Goal: Task Accomplishment & Management: Use online tool/utility

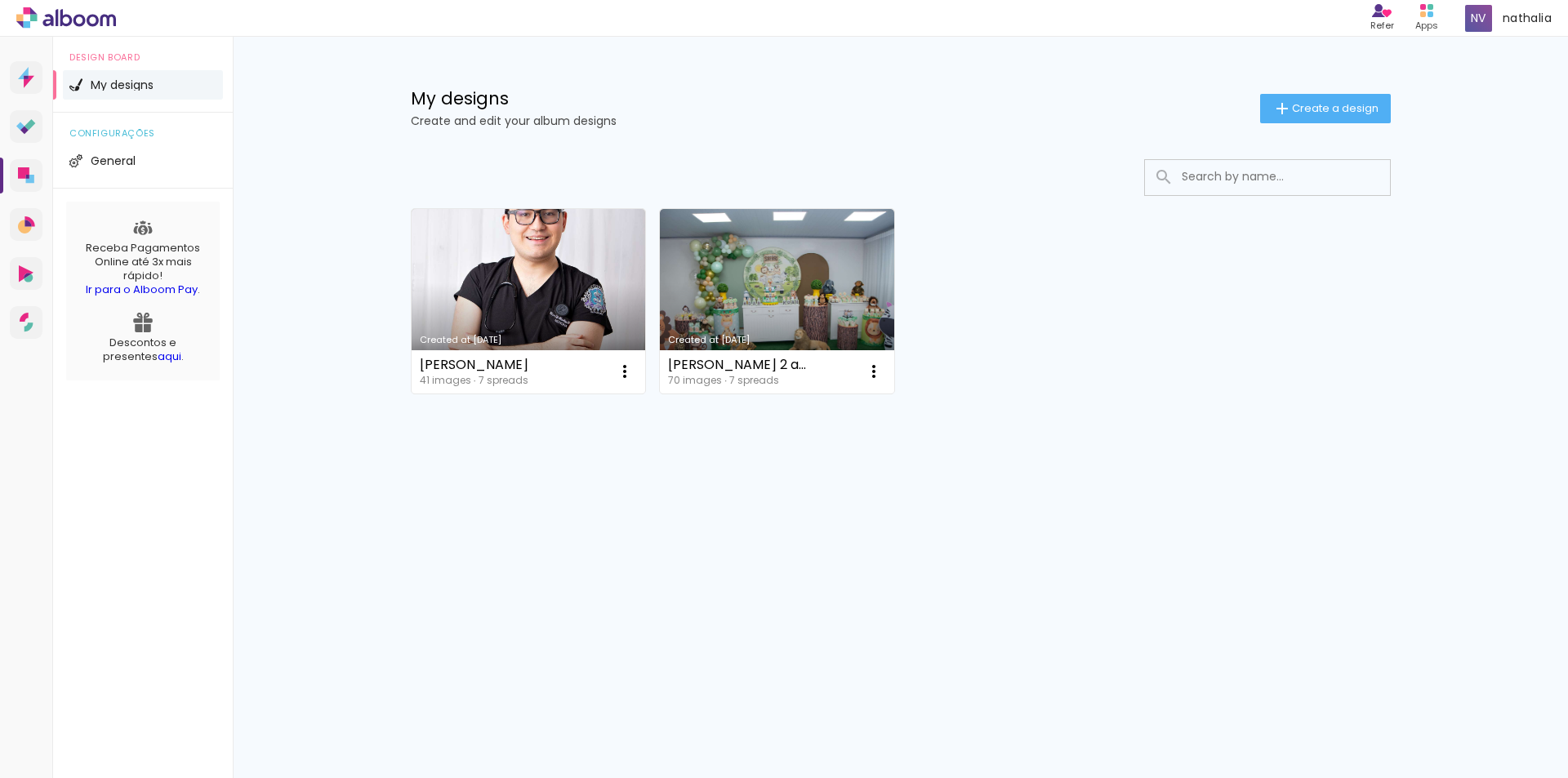
click at [570, 279] on link "Created at [DATE]" at bounding box center [529, 301] width 235 height 185
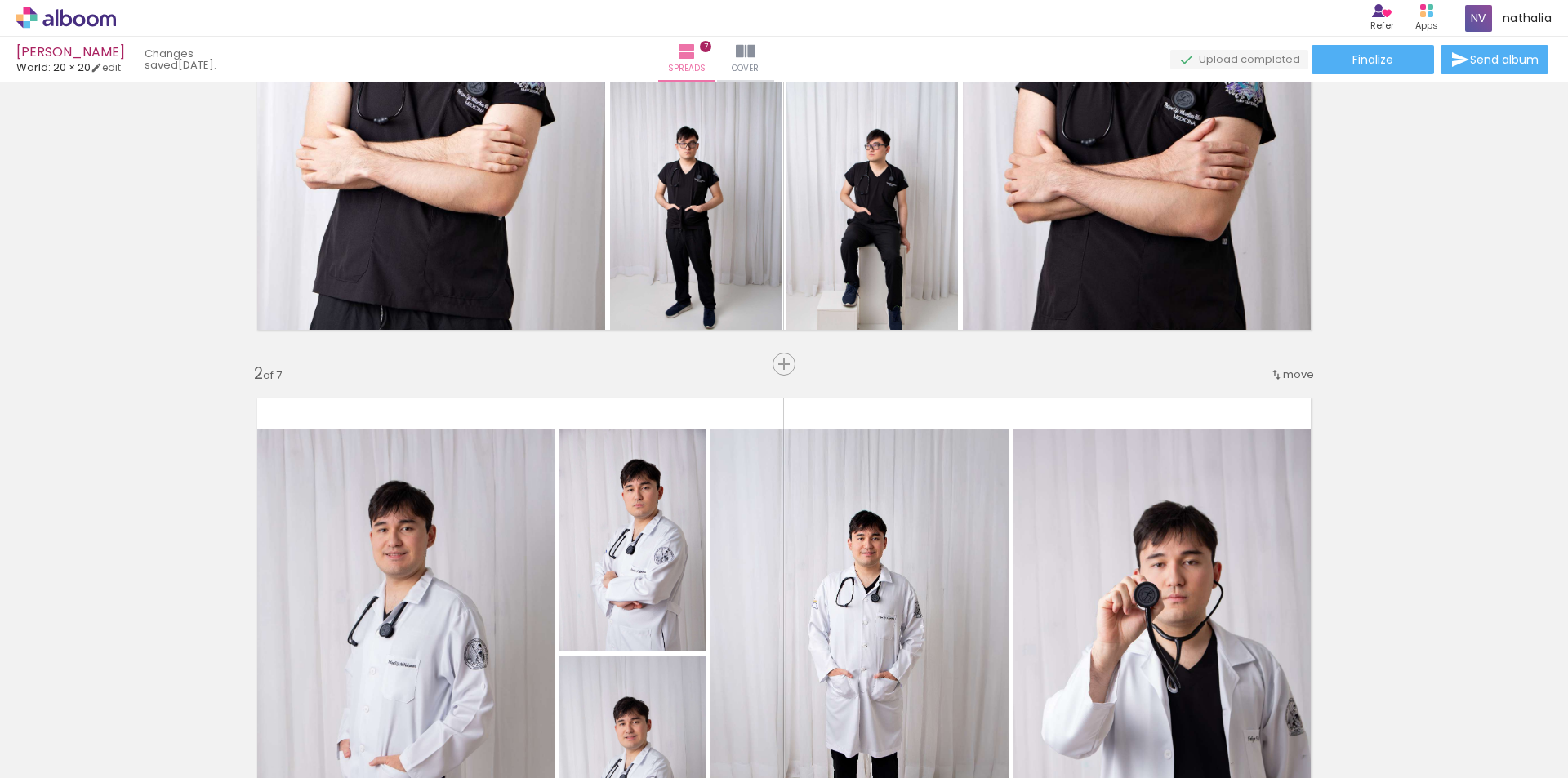
scroll to position [572, 0]
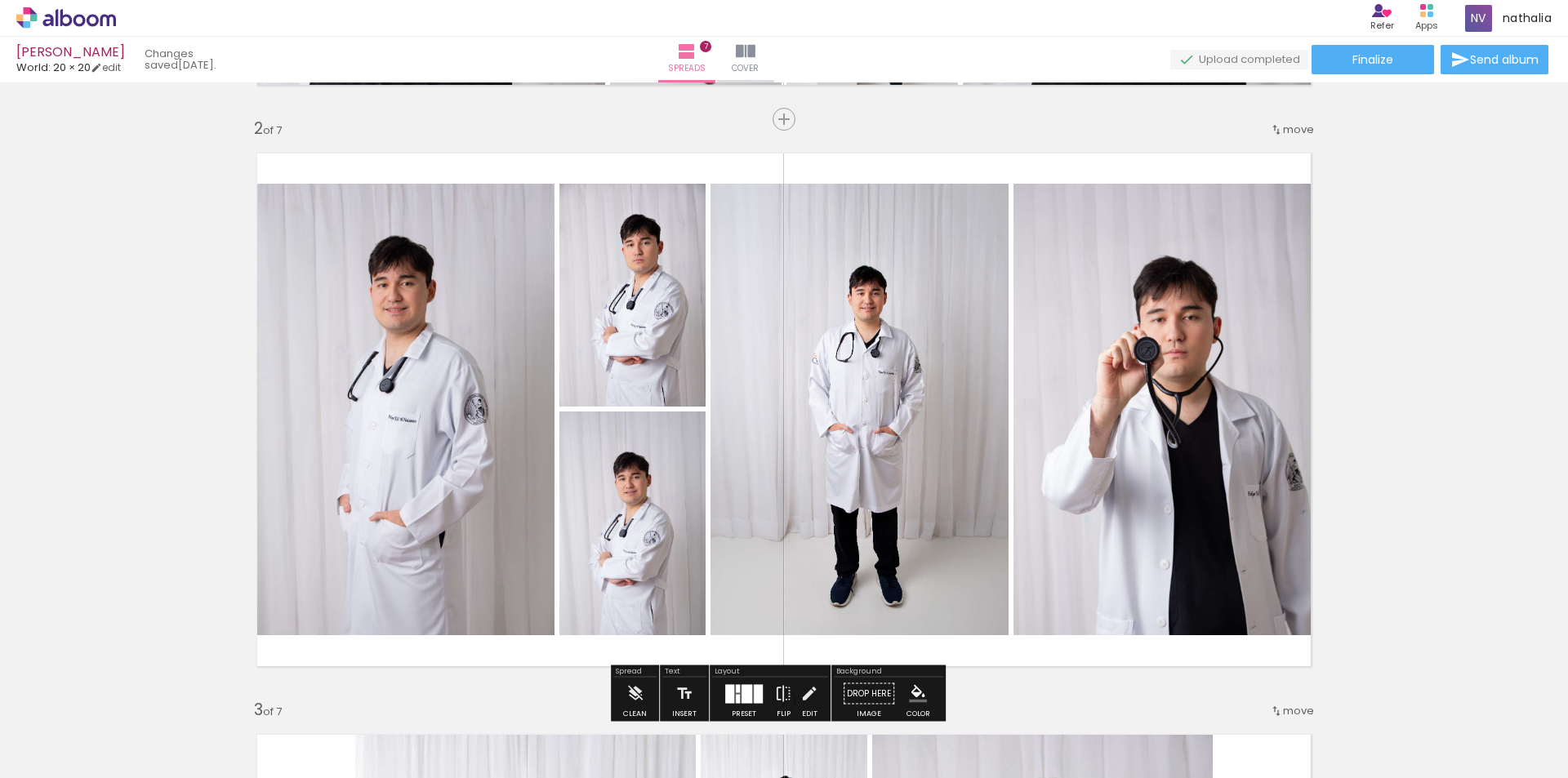
click at [622, 317] on quentale-photo at bounding box center [632, 295] width 146 height 223
click at [592, 506] on quentale-photo at bounding box center [632, 523] width 146 height 223
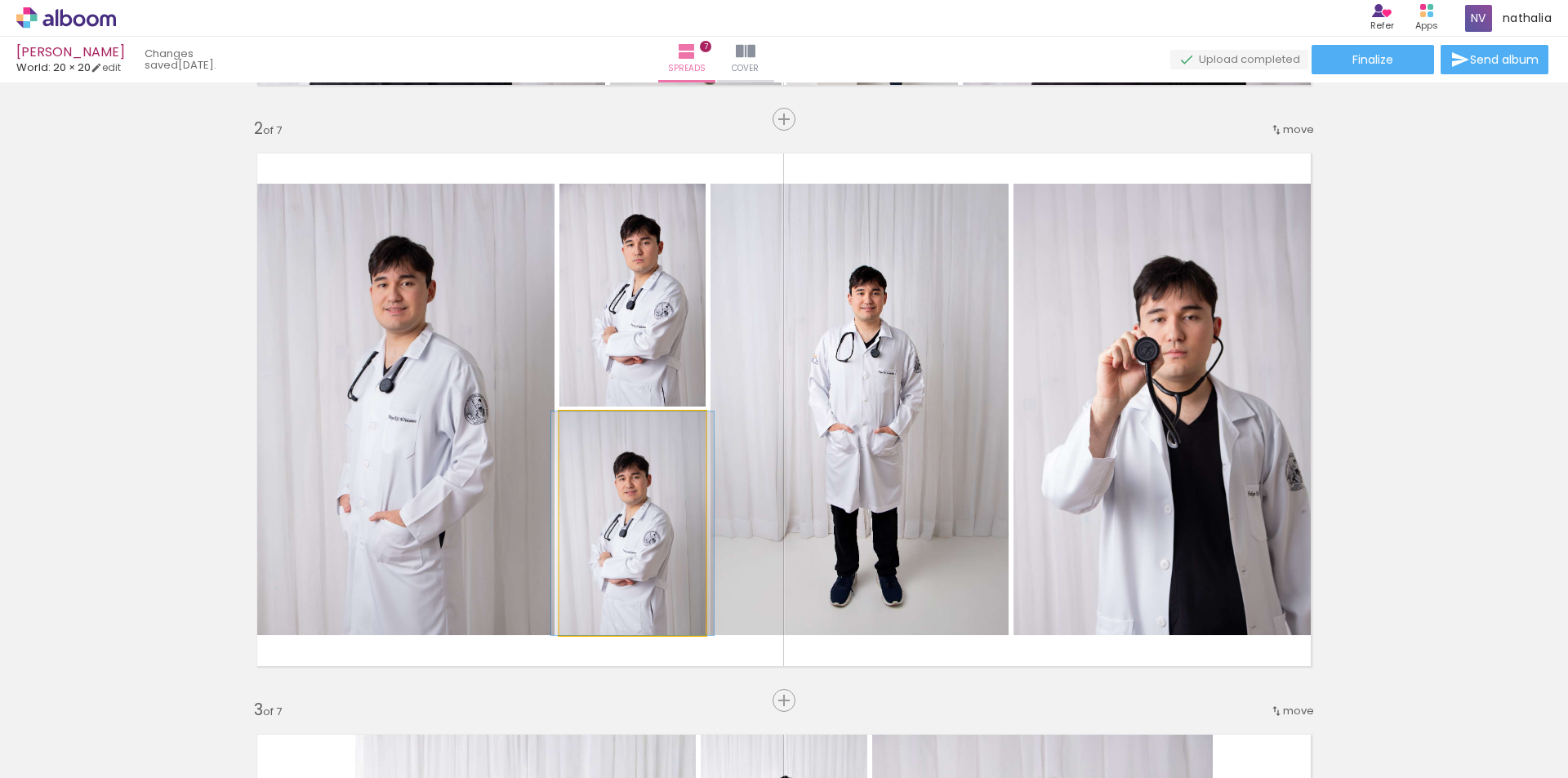
click at [632, 503] on quentale-photo at bounding box center [632, 523] width 146 height 223
drag, startPoint x: 632, startPoint y: 503, endPoint x: 580, endPoint y: 602, distance: 111.8
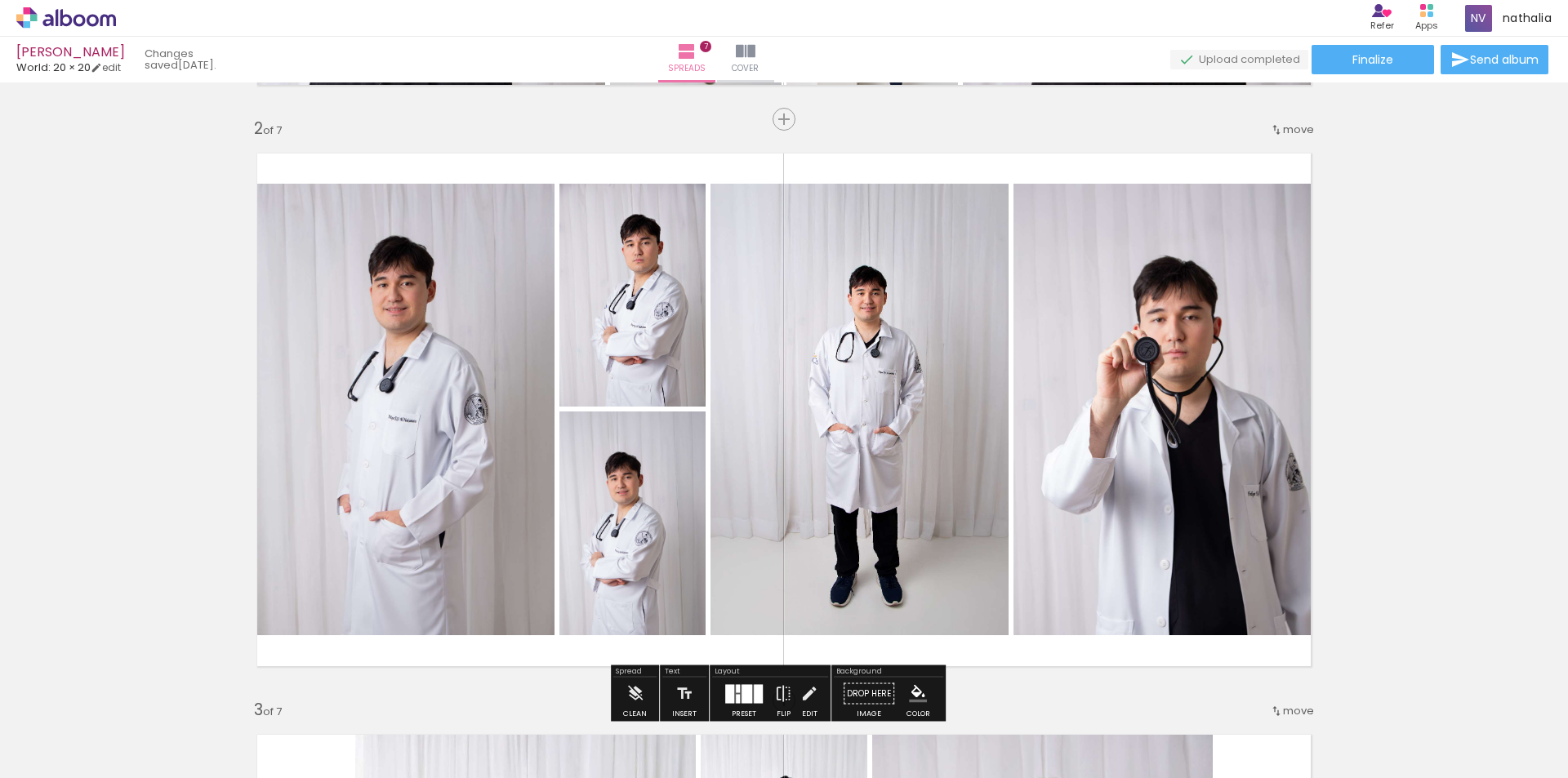
click at [632, 578] on quentale-photo at bounding box center [632, 523] width 146 height 223
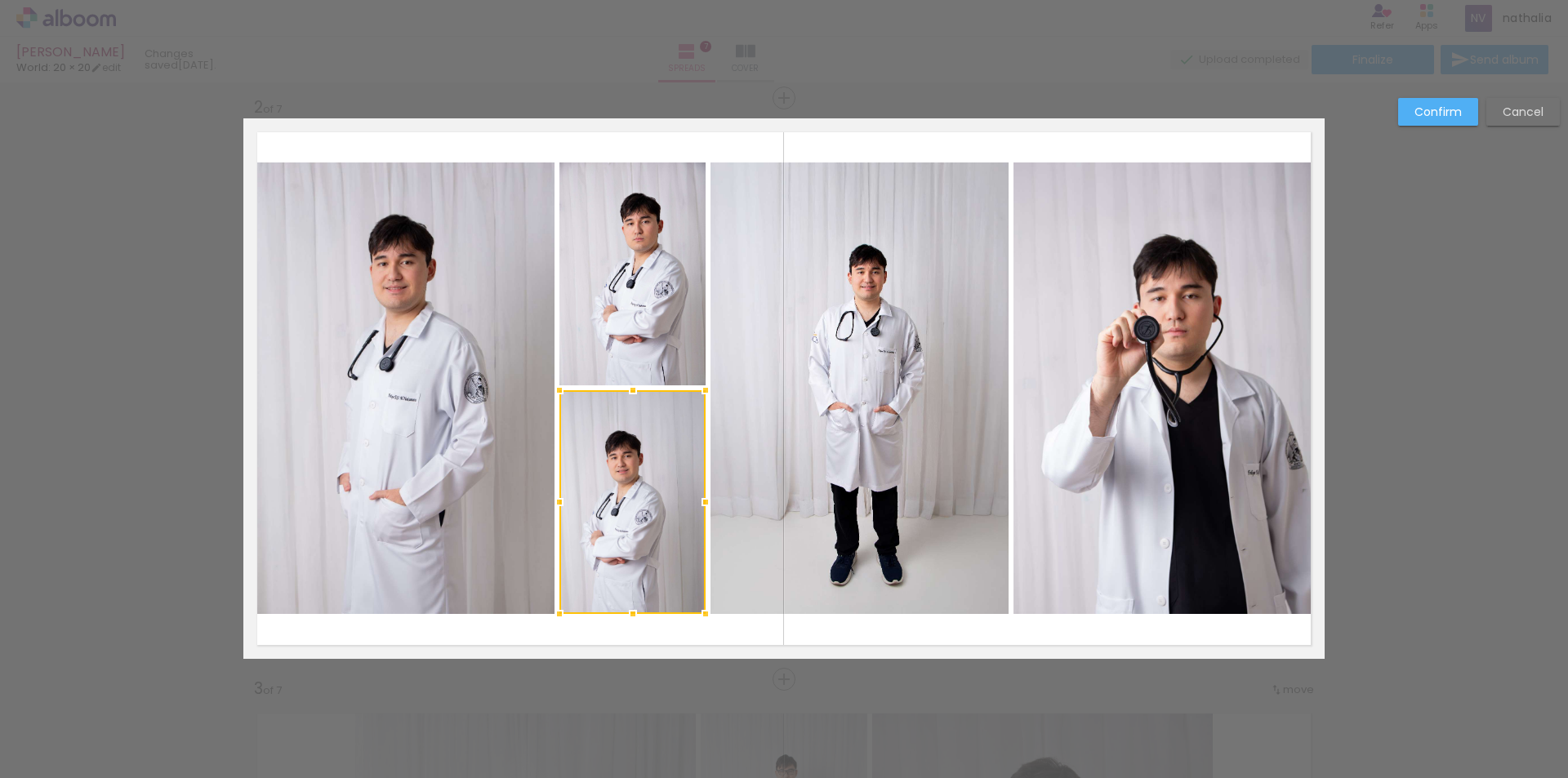
scroll to position [603, 0]
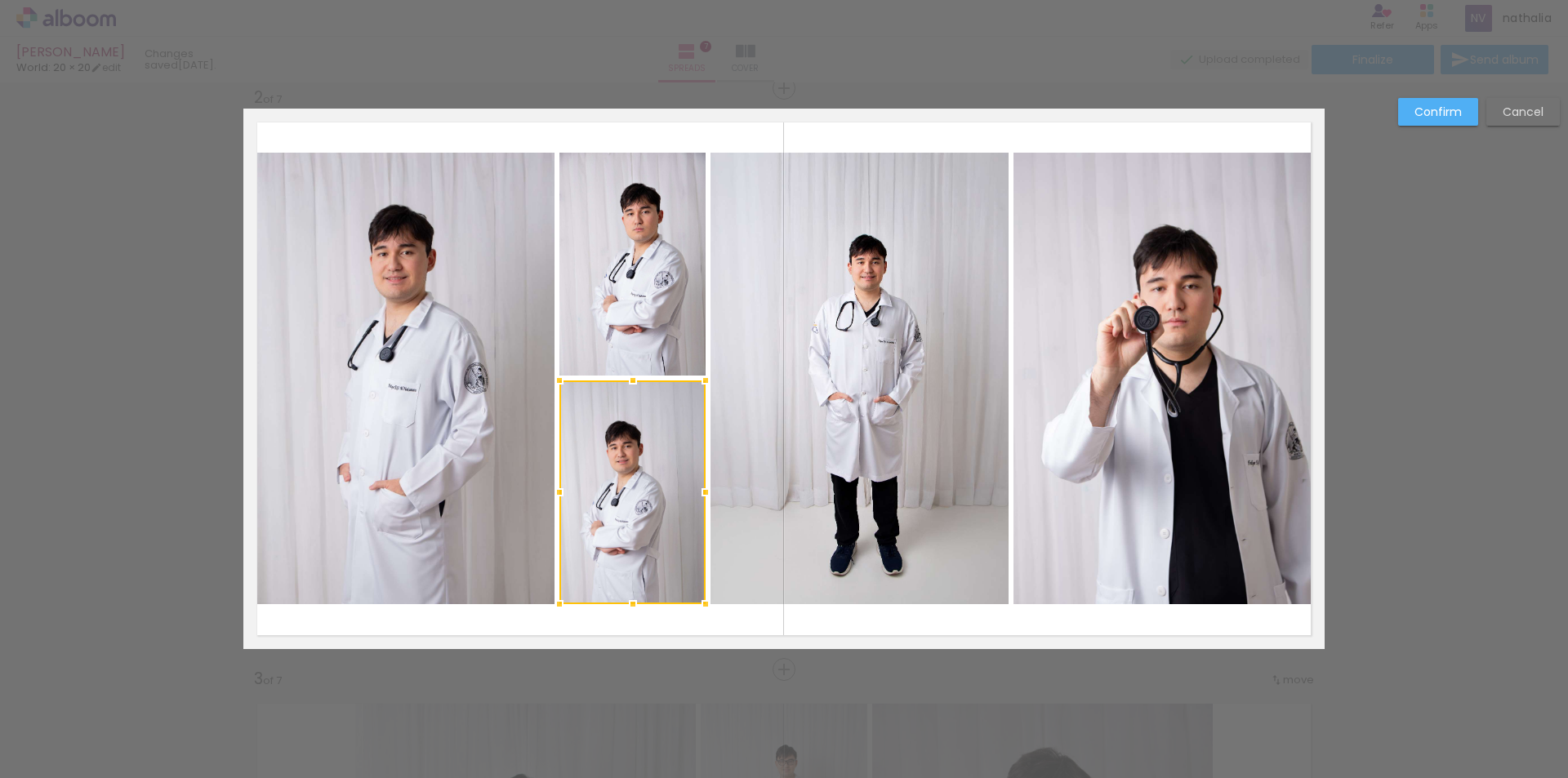
click at [681, 453] on div at bounding box center [632, 492] width 146 height 223
drag, startPoint x: 703, startPoint y: 646, endPoint x: 701, endPoint y: 661, distance: 15.1
click at [703, 648] on quentale-layouter at bounding box center [784, 379] width 1082 height 541
click at [0, 0] on div "Confirm Cancel" at bounding box center [0, 0] width 0 height 0
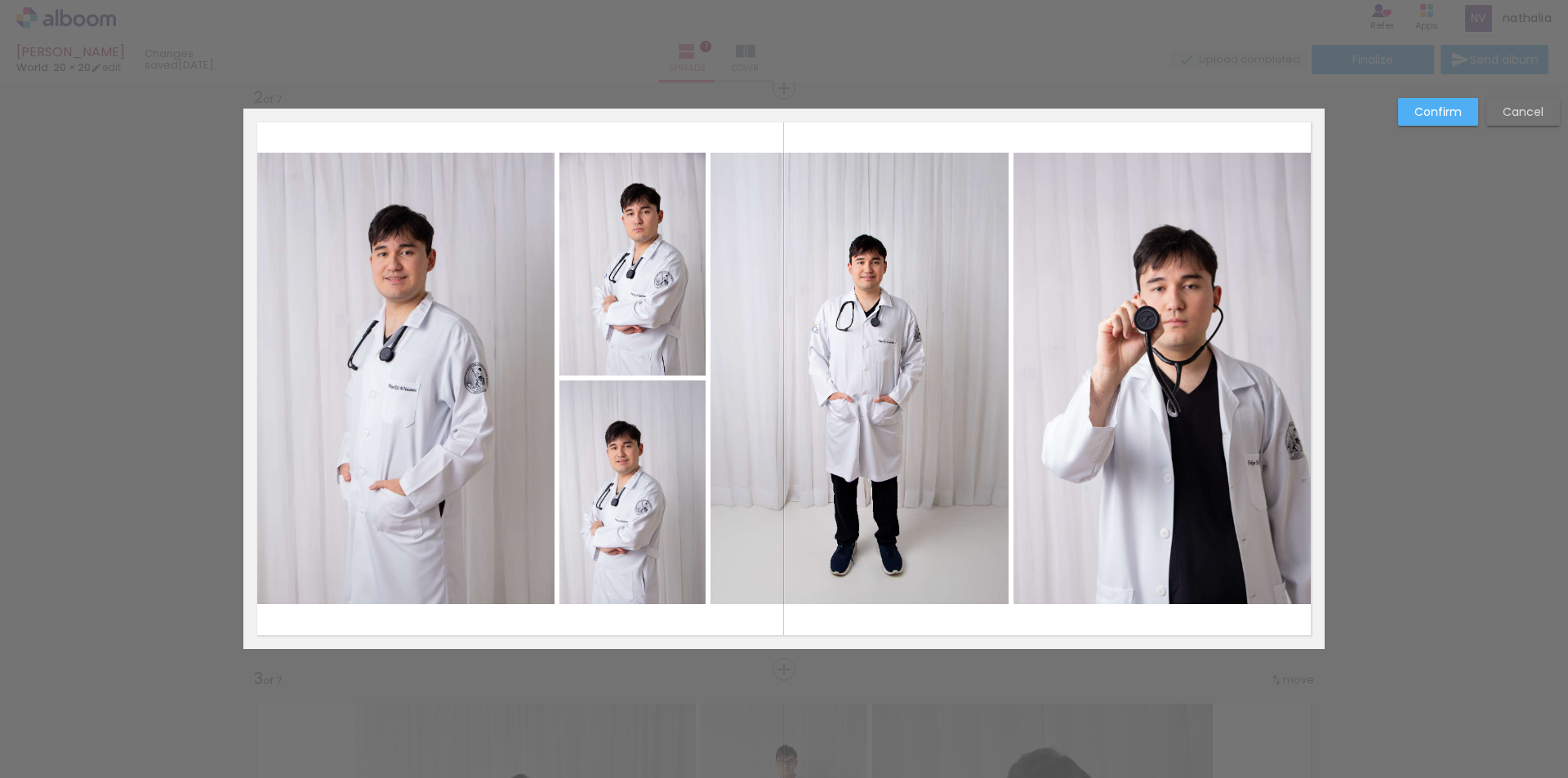
click at [0, 0] on paper-button "Confirm" at bounding box center [0, 0] width 0 height 0
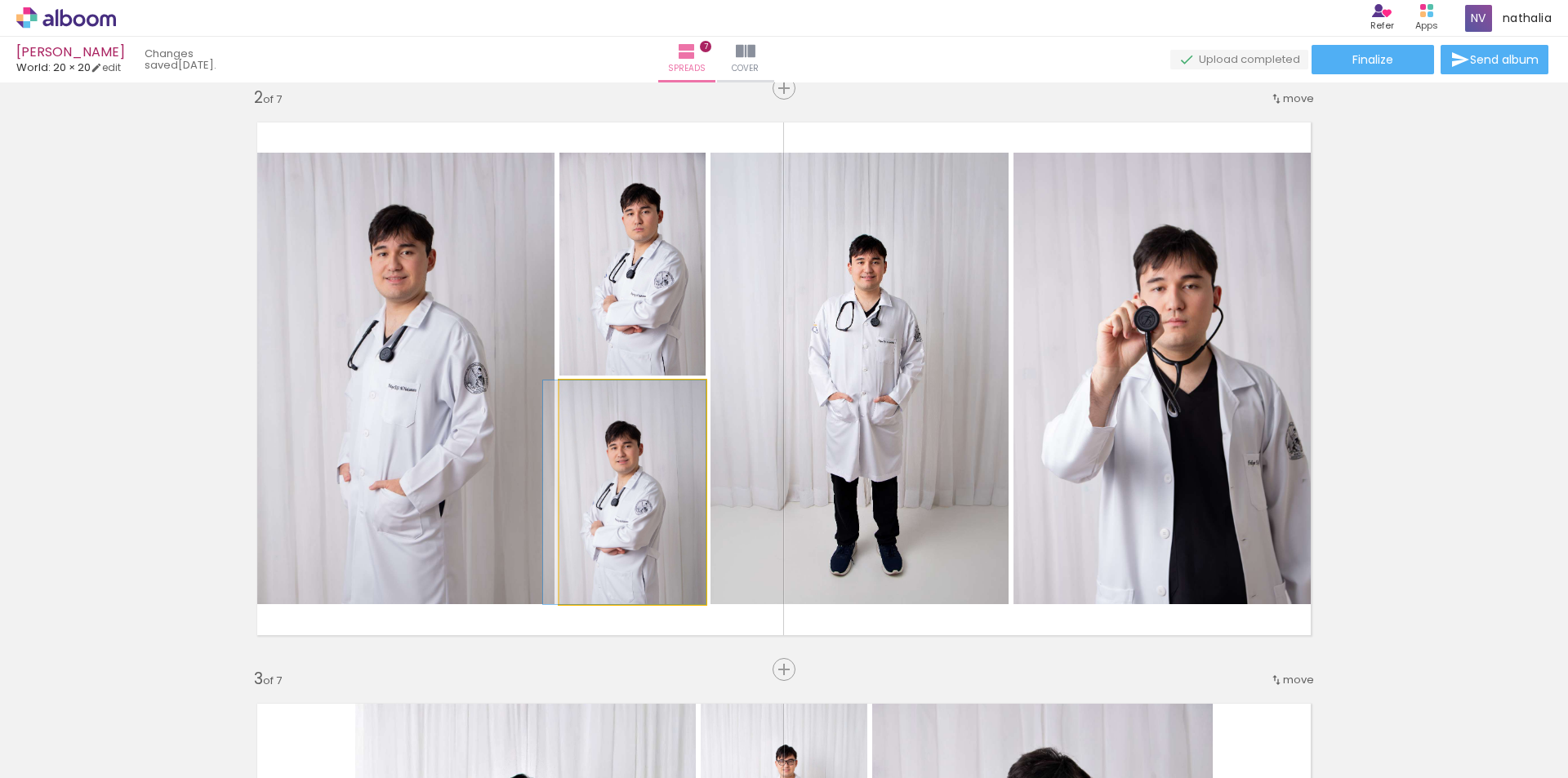
click at [659, 480] on quentale-photo at bounding box center [632, 492] width 146 height 223
click at [658, 455] on quentale-photo at bounding box center [632, 492] width 146 height 223
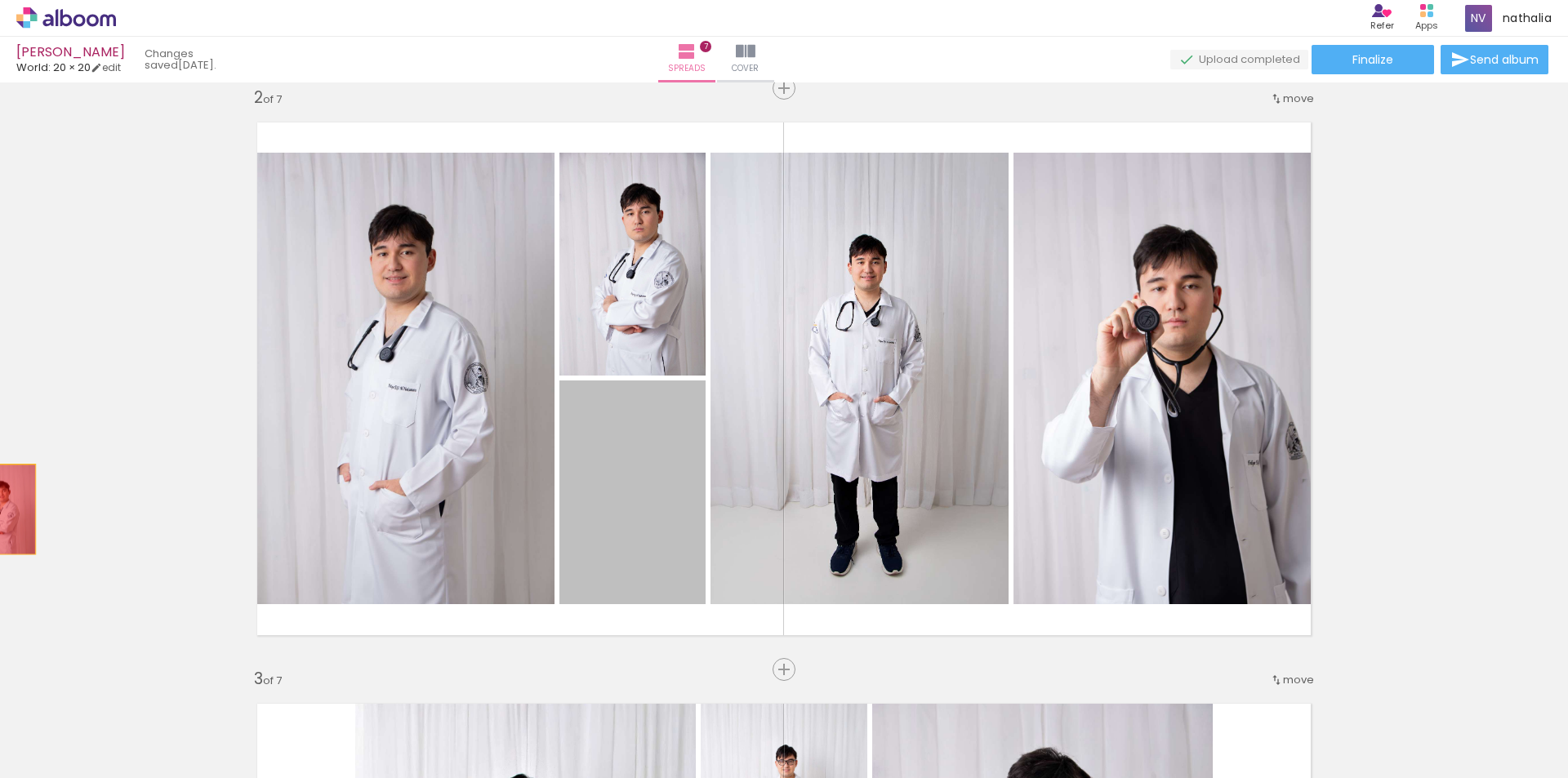
drag, startPoint x: 658, startPoint y: 455, endPoint x: 0, endPoint y: 510, distance: 660.3
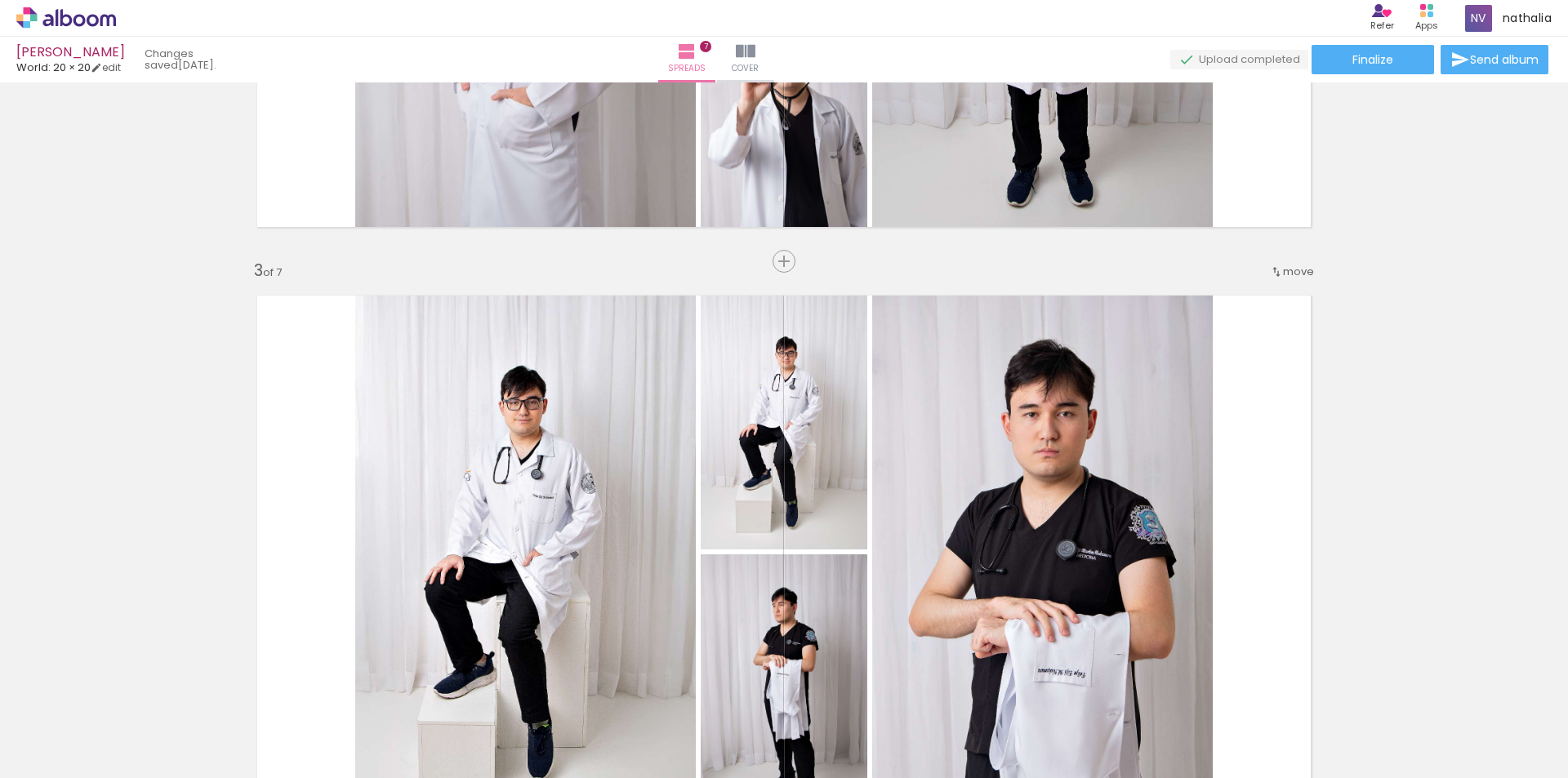
scroll to position [1175, 0]
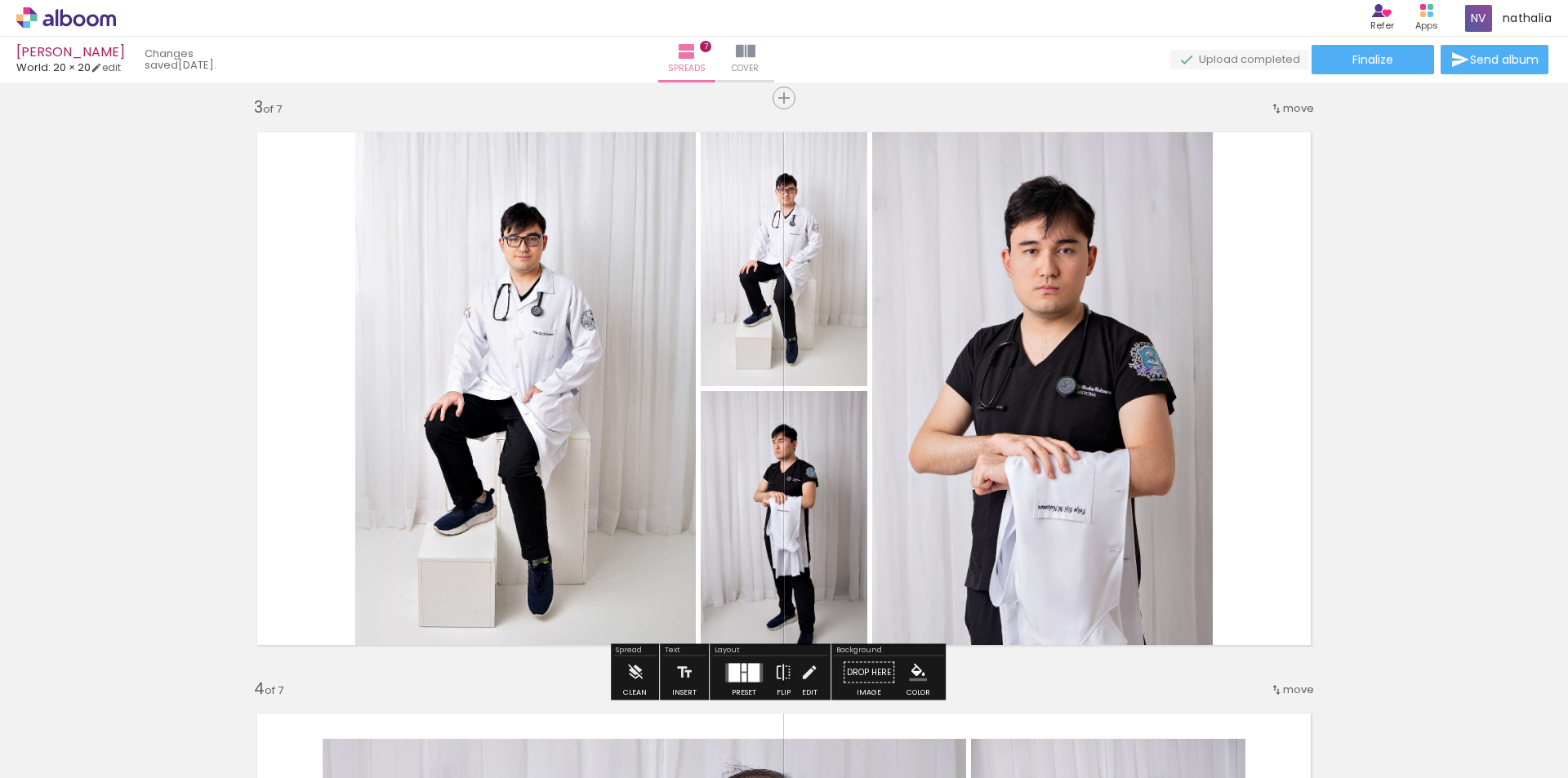
click at [580, 374] on quentale-photo at bounding box center [525, 388] width 341 height 541
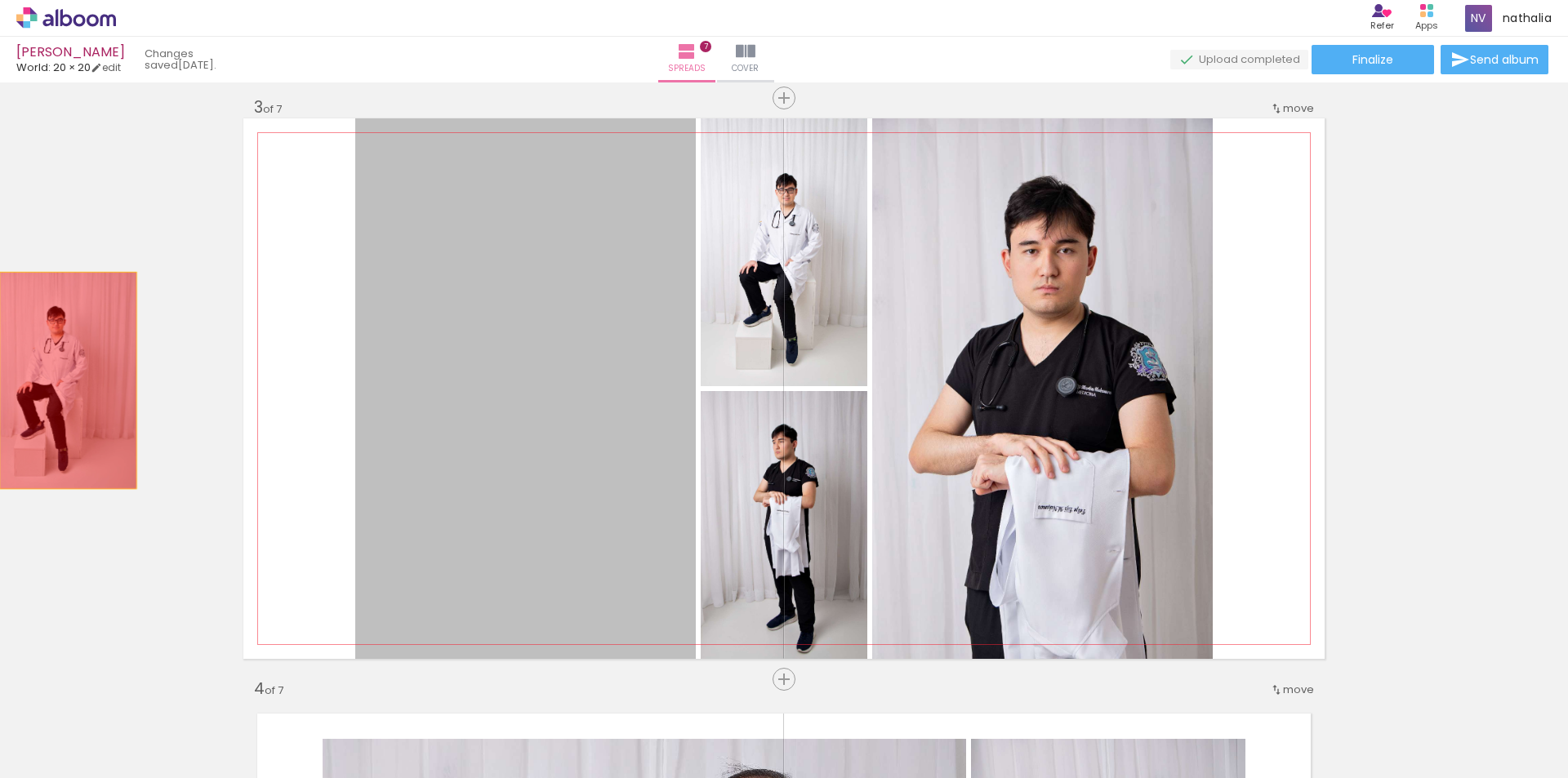
drag, startPoint x: 580, startPoint y: 374, endPoint x: 62, endPoint y: 380, distance: 518.0
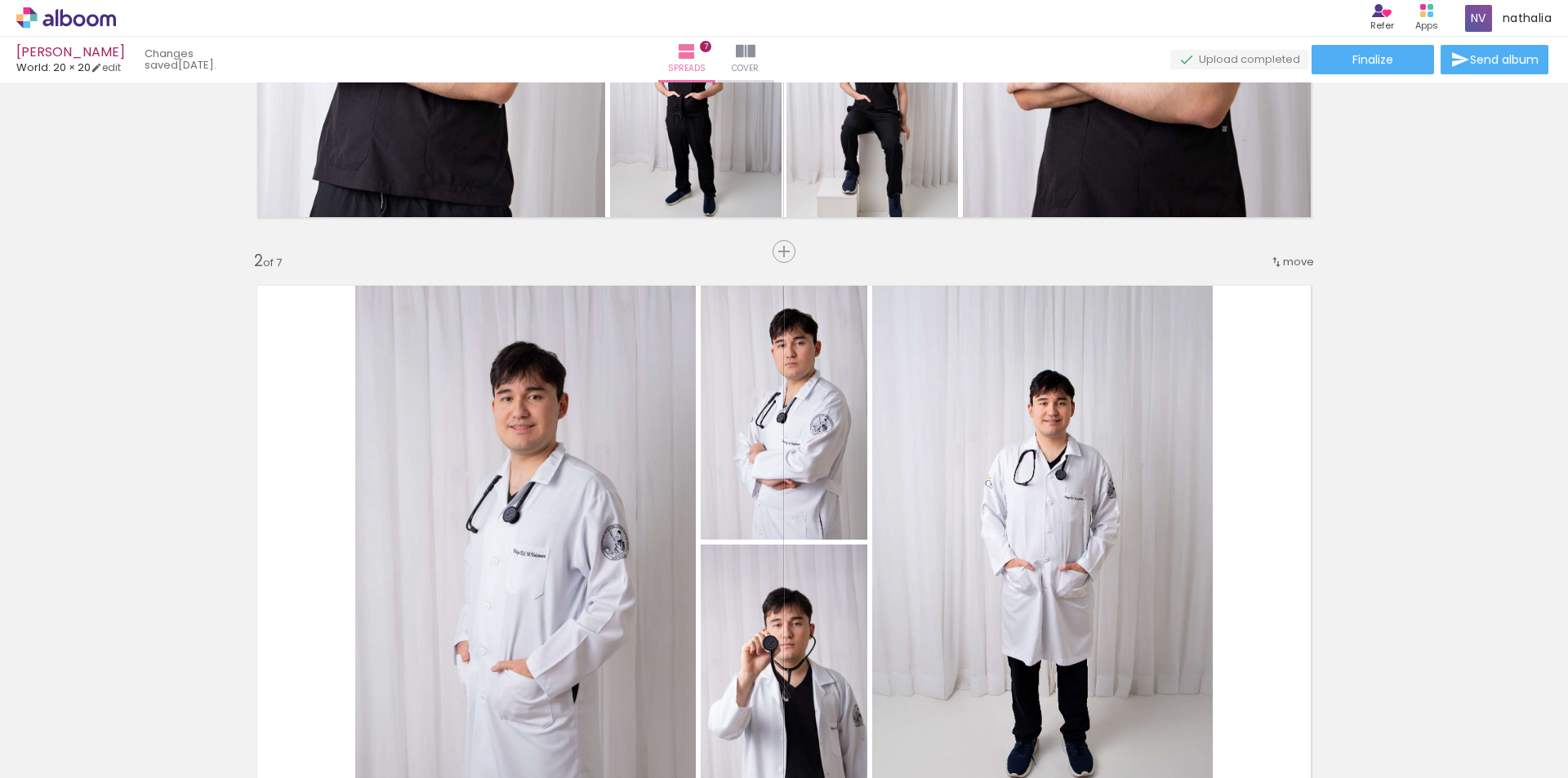
scroll to position [521, 0]
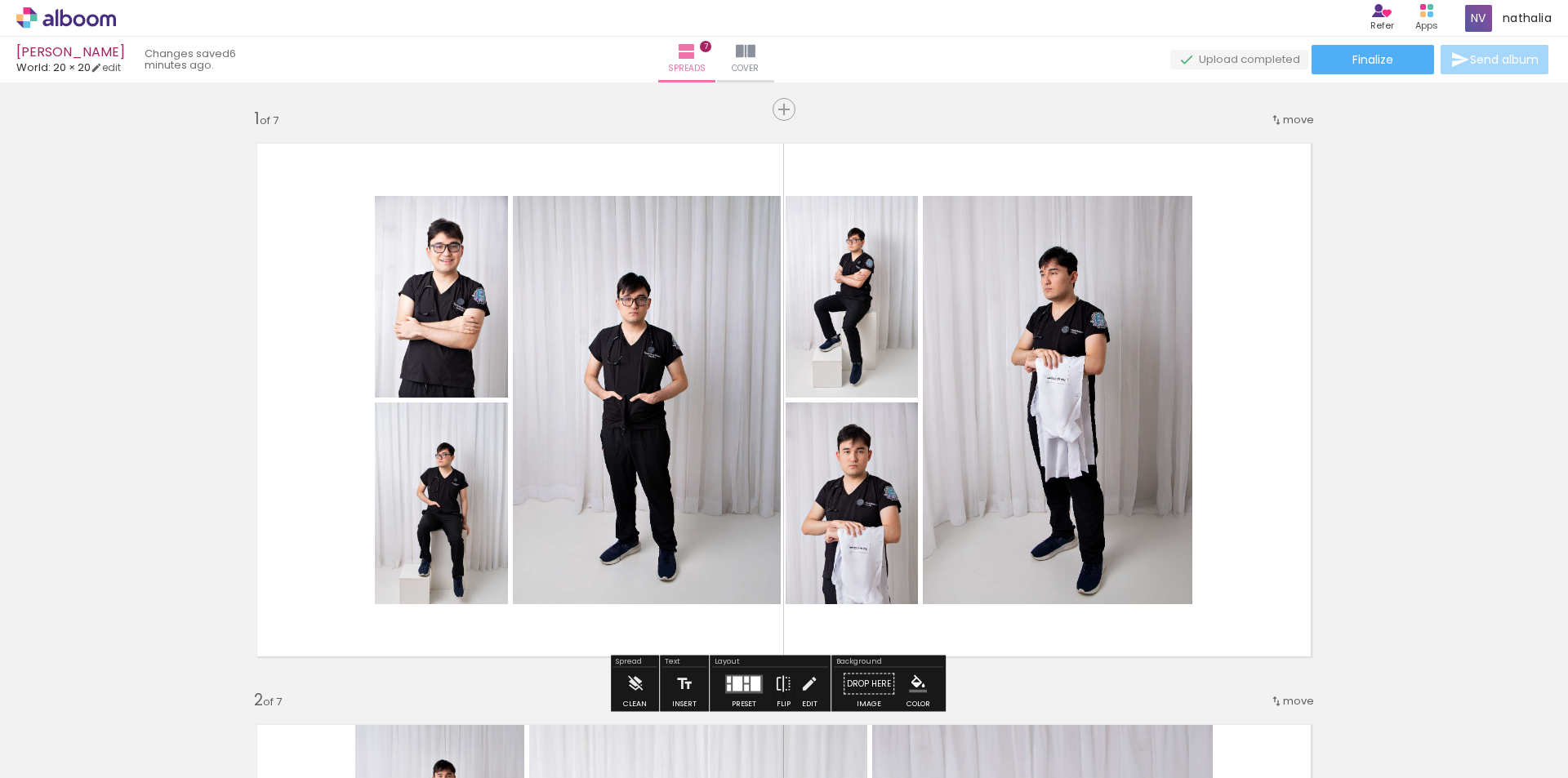
scroll to position [0, 1950]
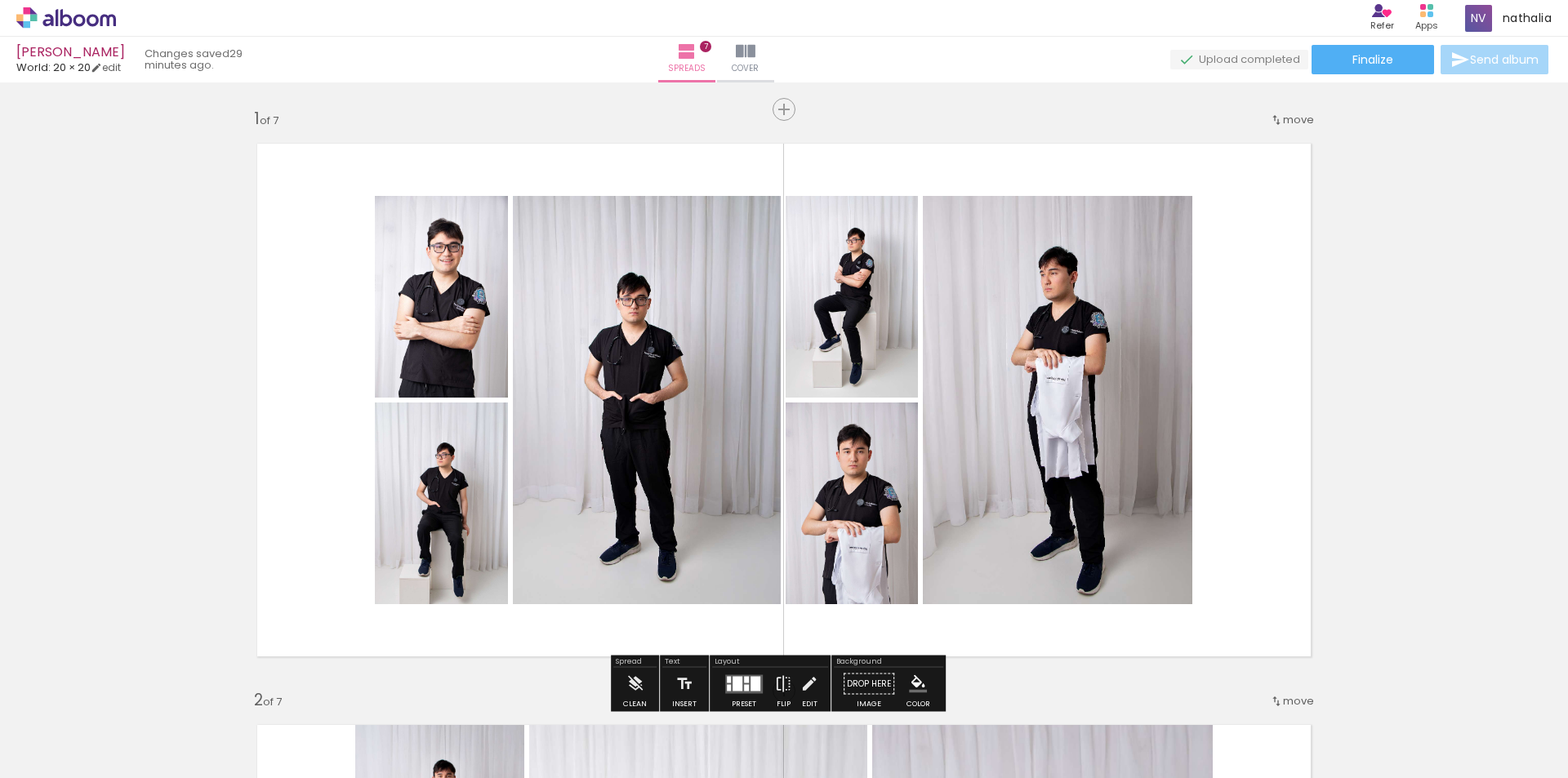
scroll to position [0, 1950]
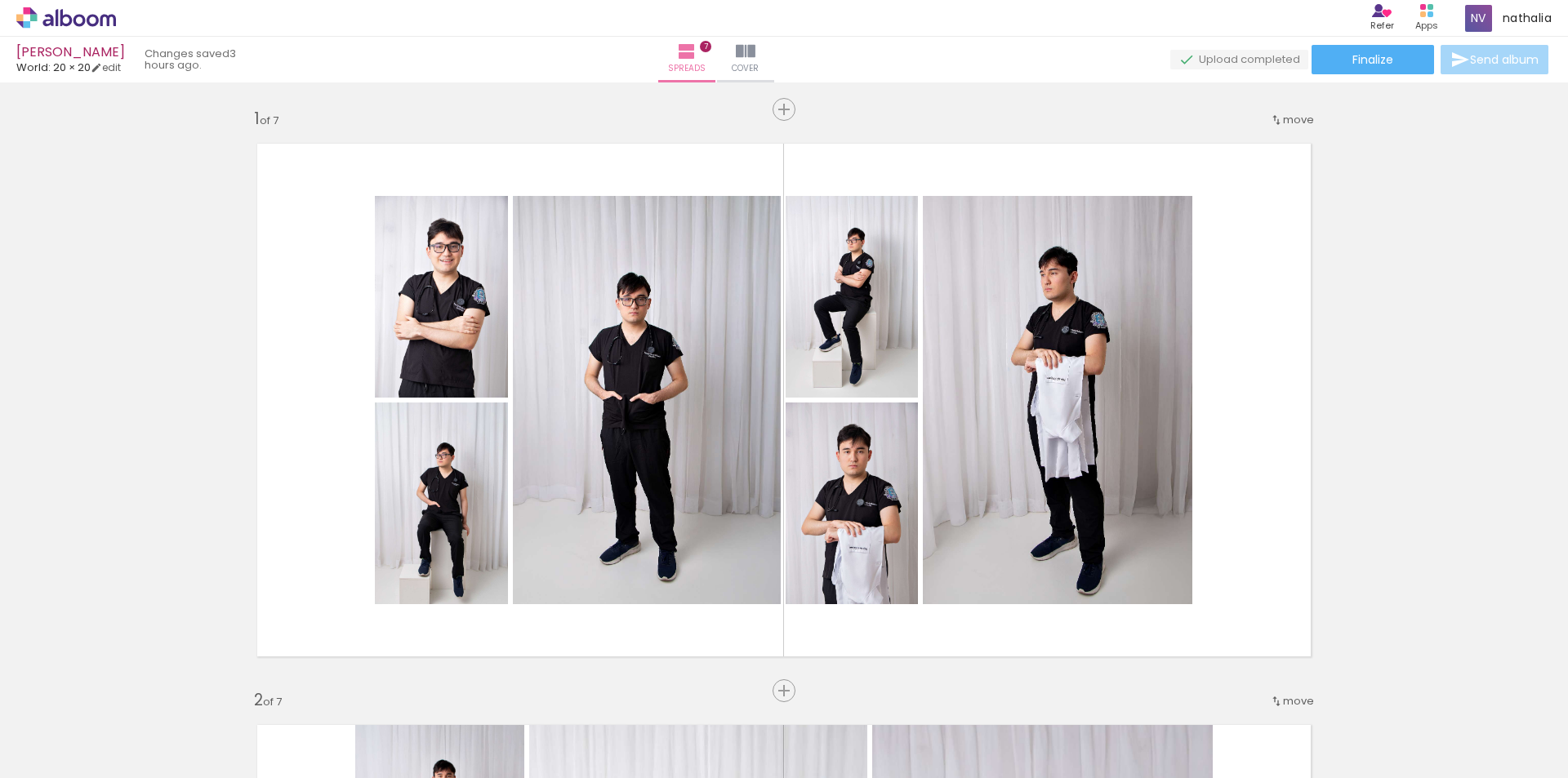
scroll to position [0, 1950]
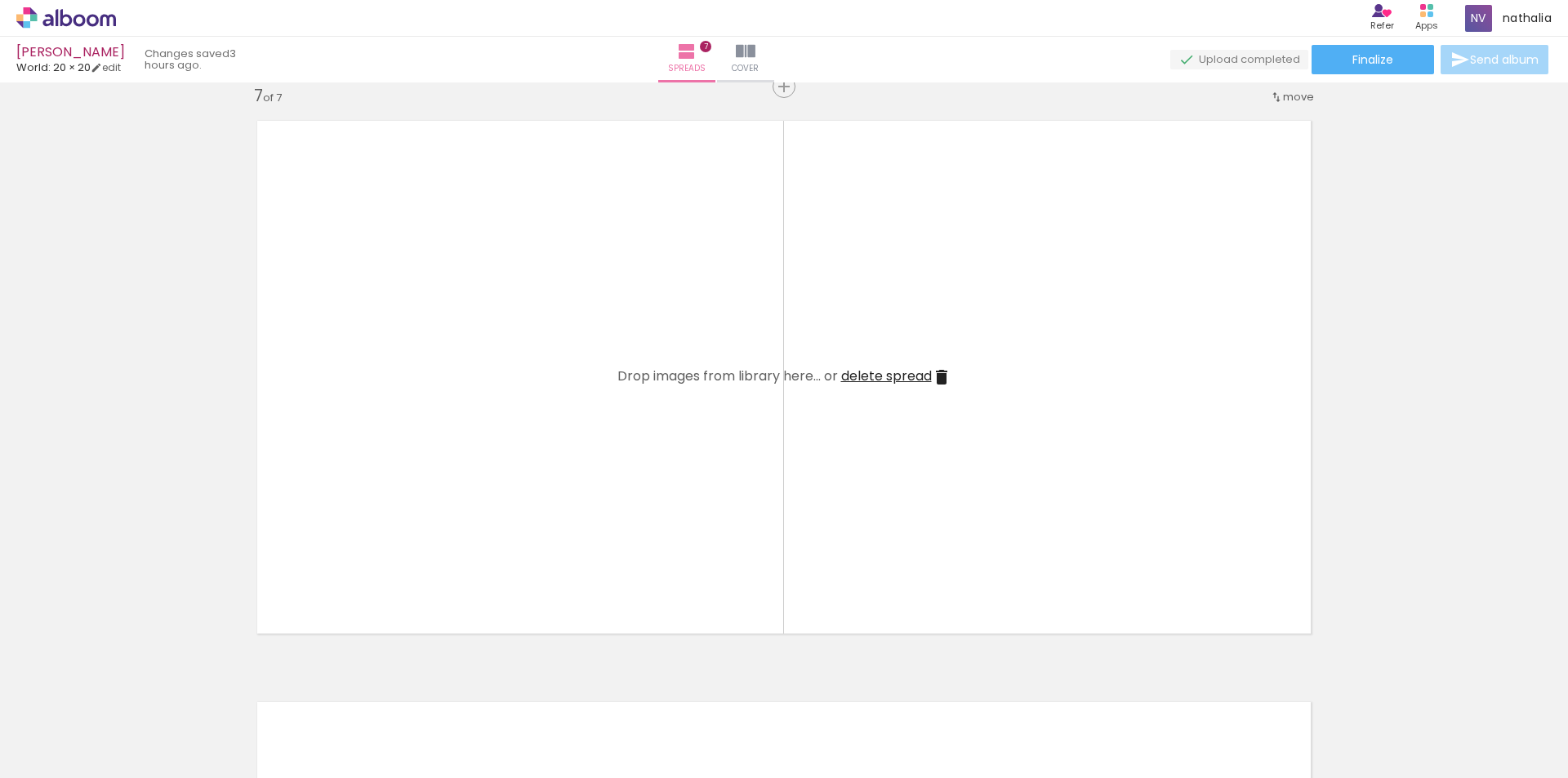
scroll to position [3593, 0]
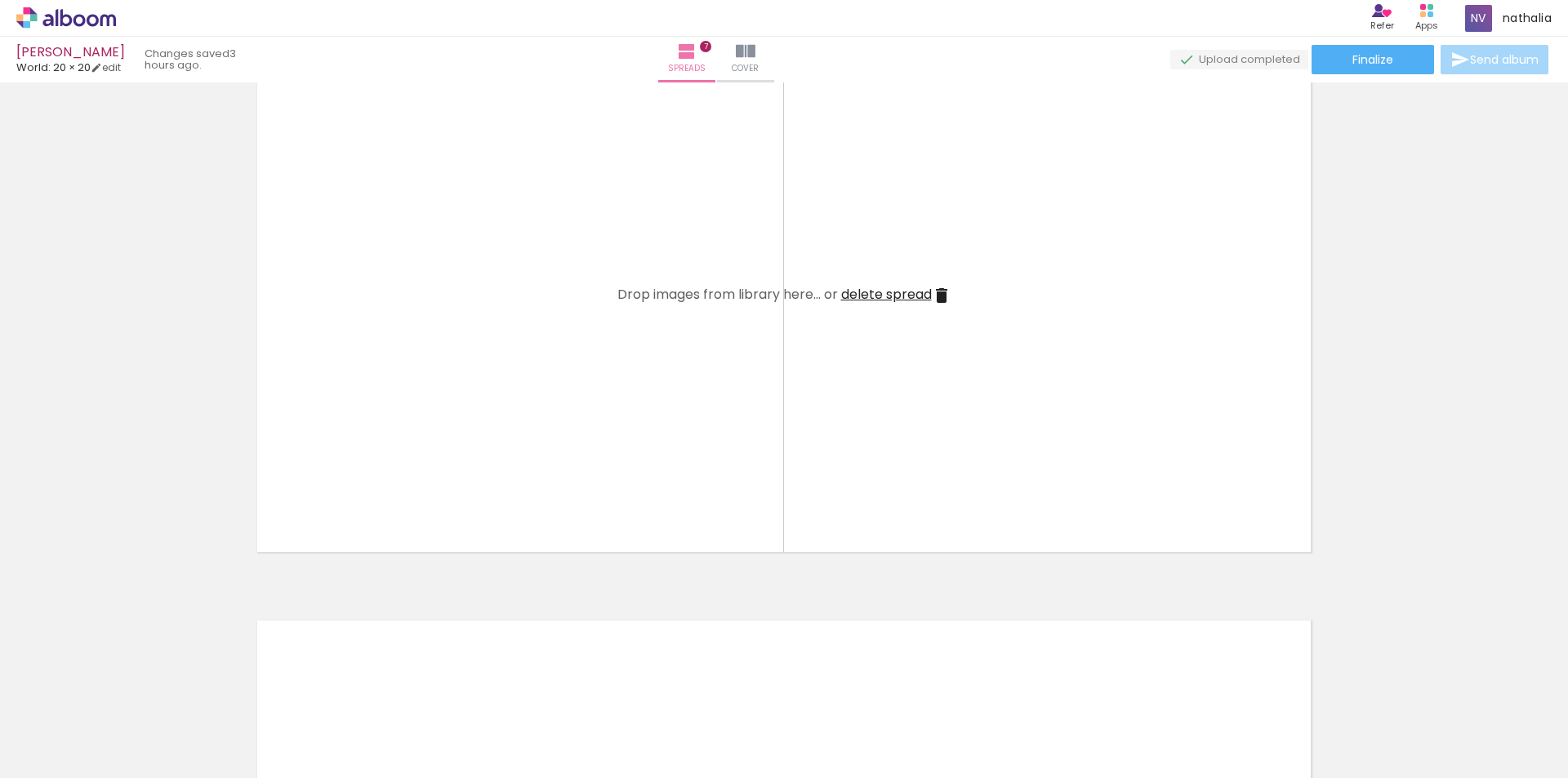
click at [943, 292] on iron-icon at bounding box center [941, 295] width 20 height 20
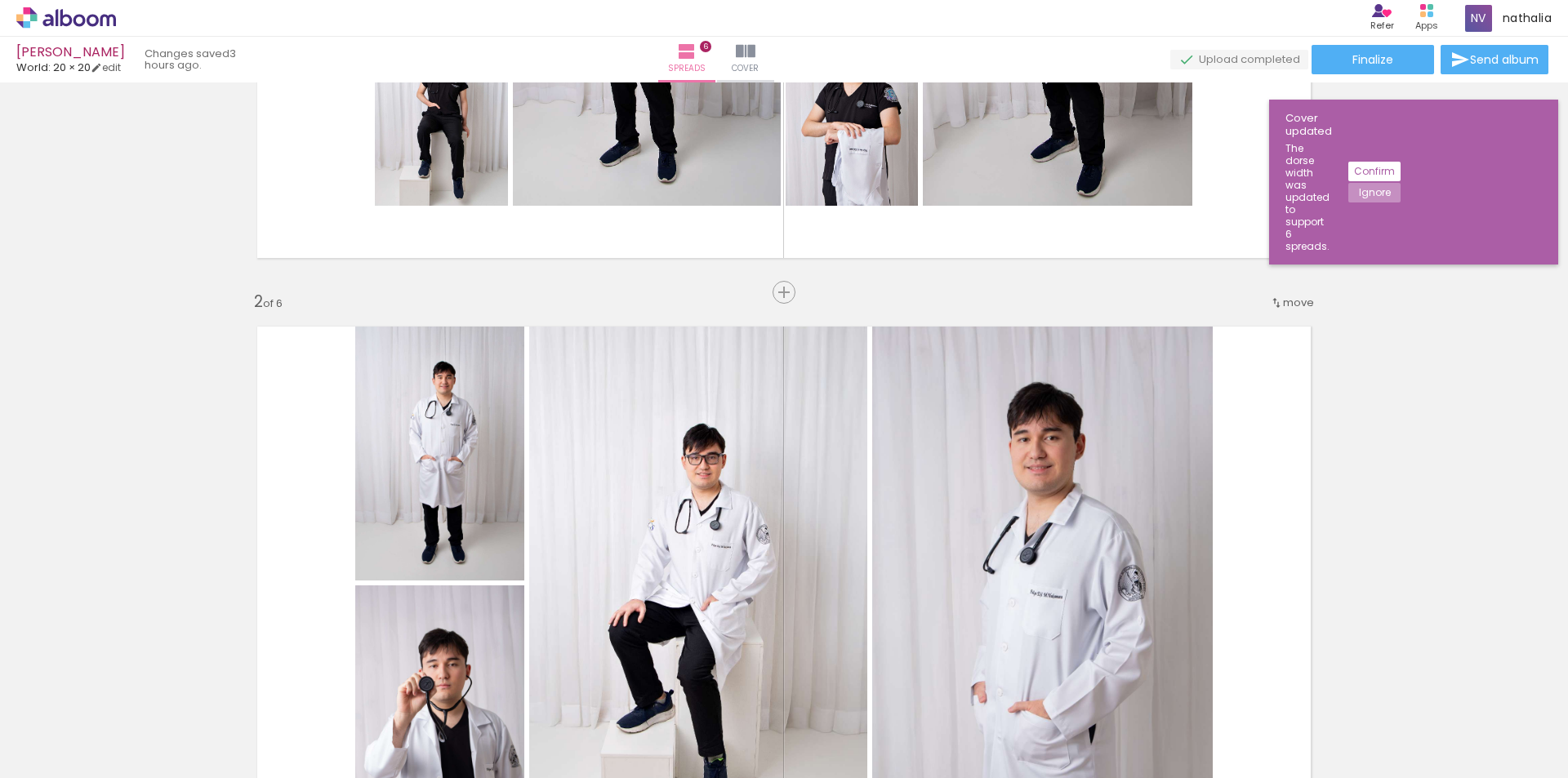
scroll to position [0, 0]
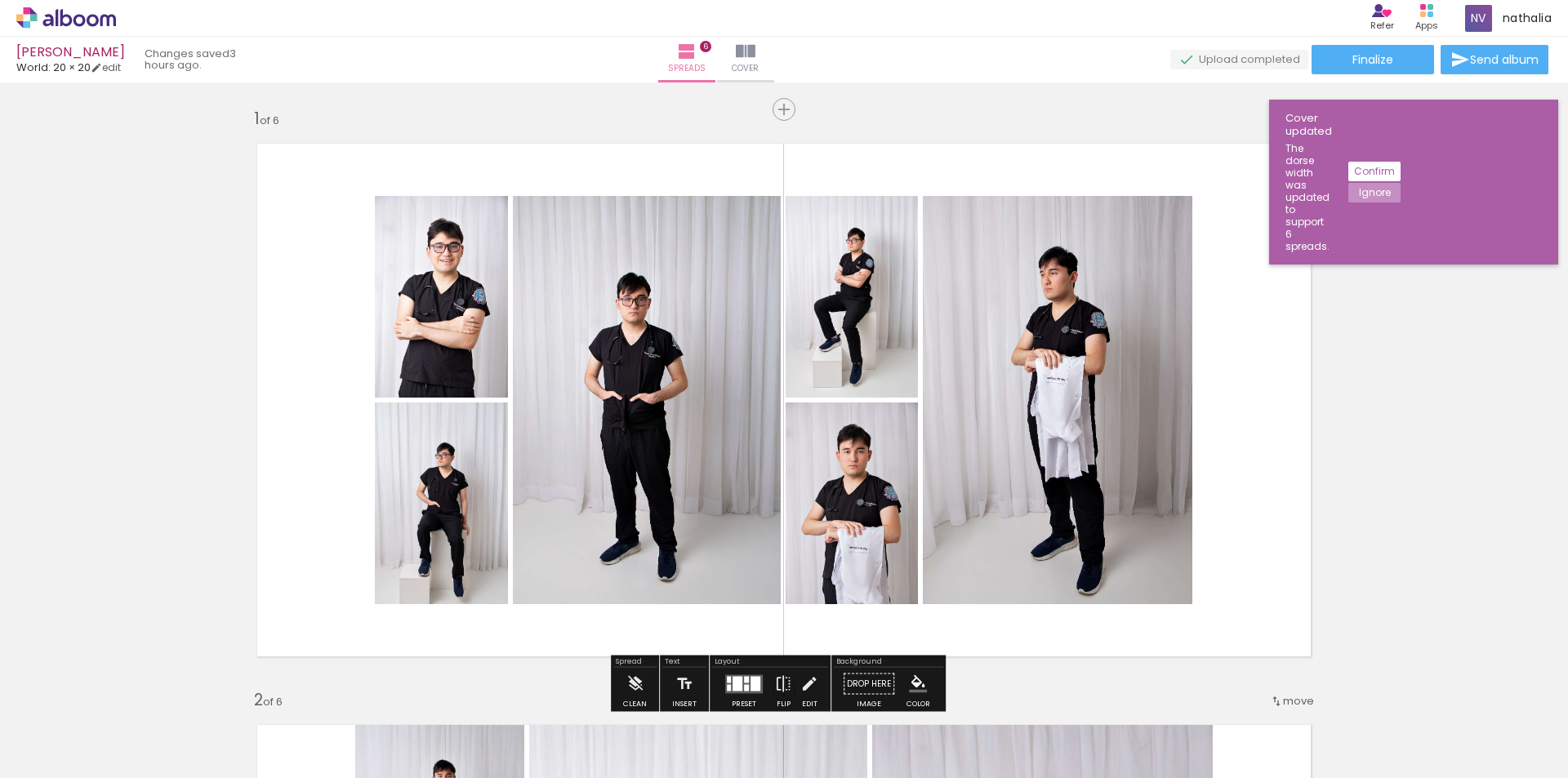
click at [1401, 109] on div "Confirm Ignore" at bounding box center [1366, 182] width 69 height 148
click at [0, 0] on slot "Confirm" at bounding box center [0, 0] width 0 height 0
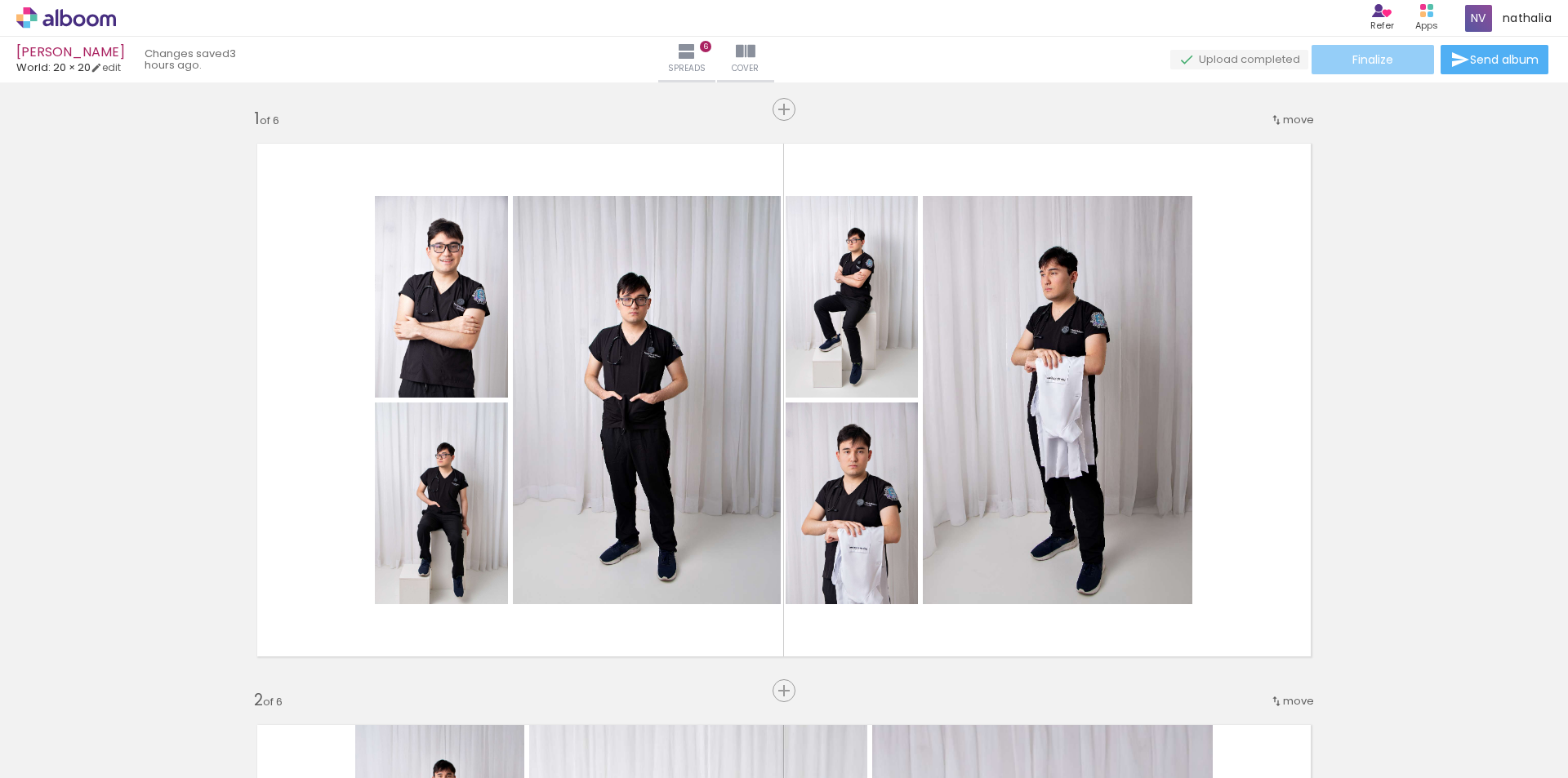
click at [1421, 61] on paper-button "Finalize" at bounding box center [1373, 60] width 122 height 29
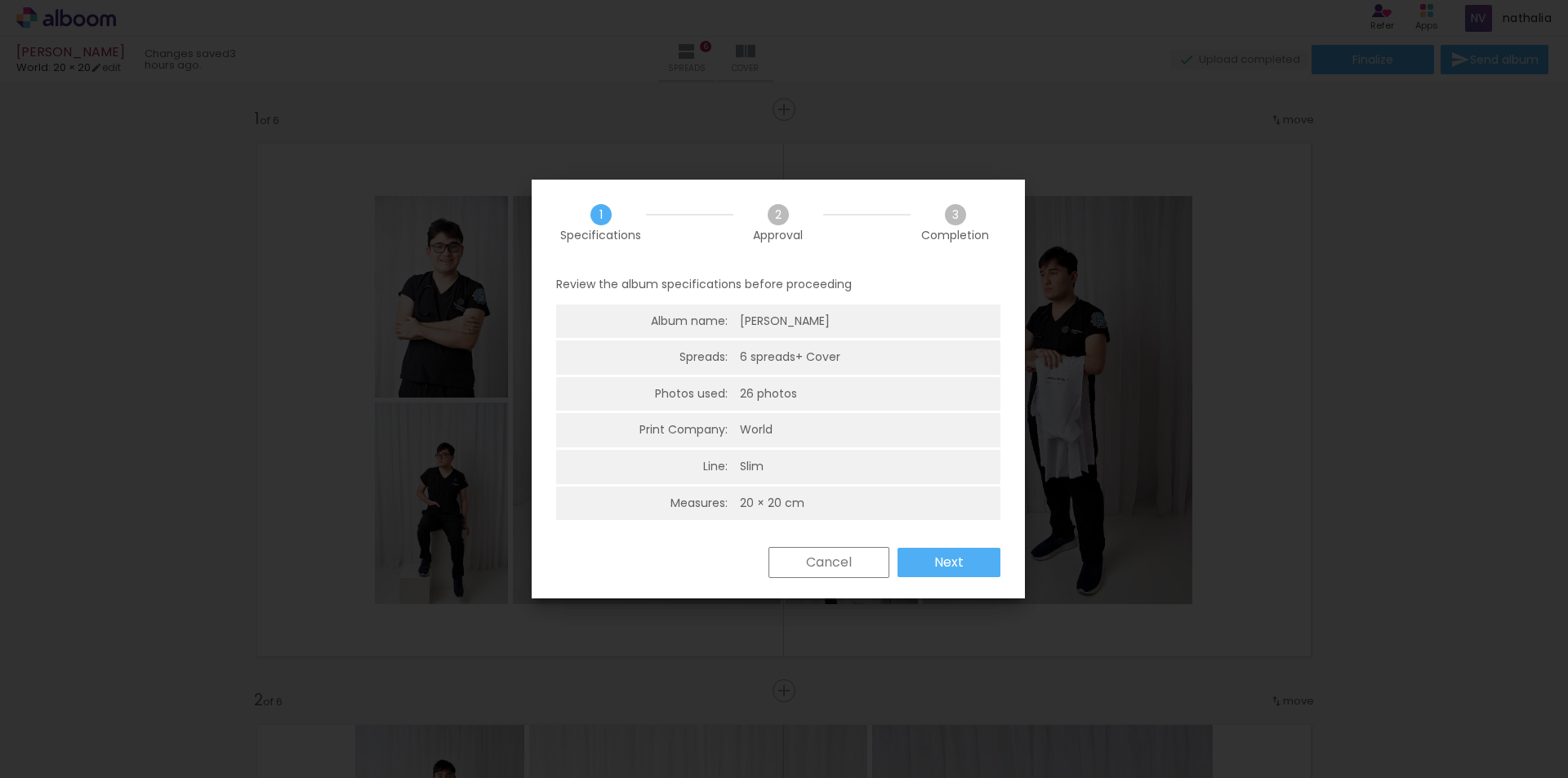
click at [798, 232] on span "Approval" at bounding box center [778, 235] width 50 height 11
click at [988, 564] on paper-button "Next" at bounding box center [949, 562] width 103 height 29
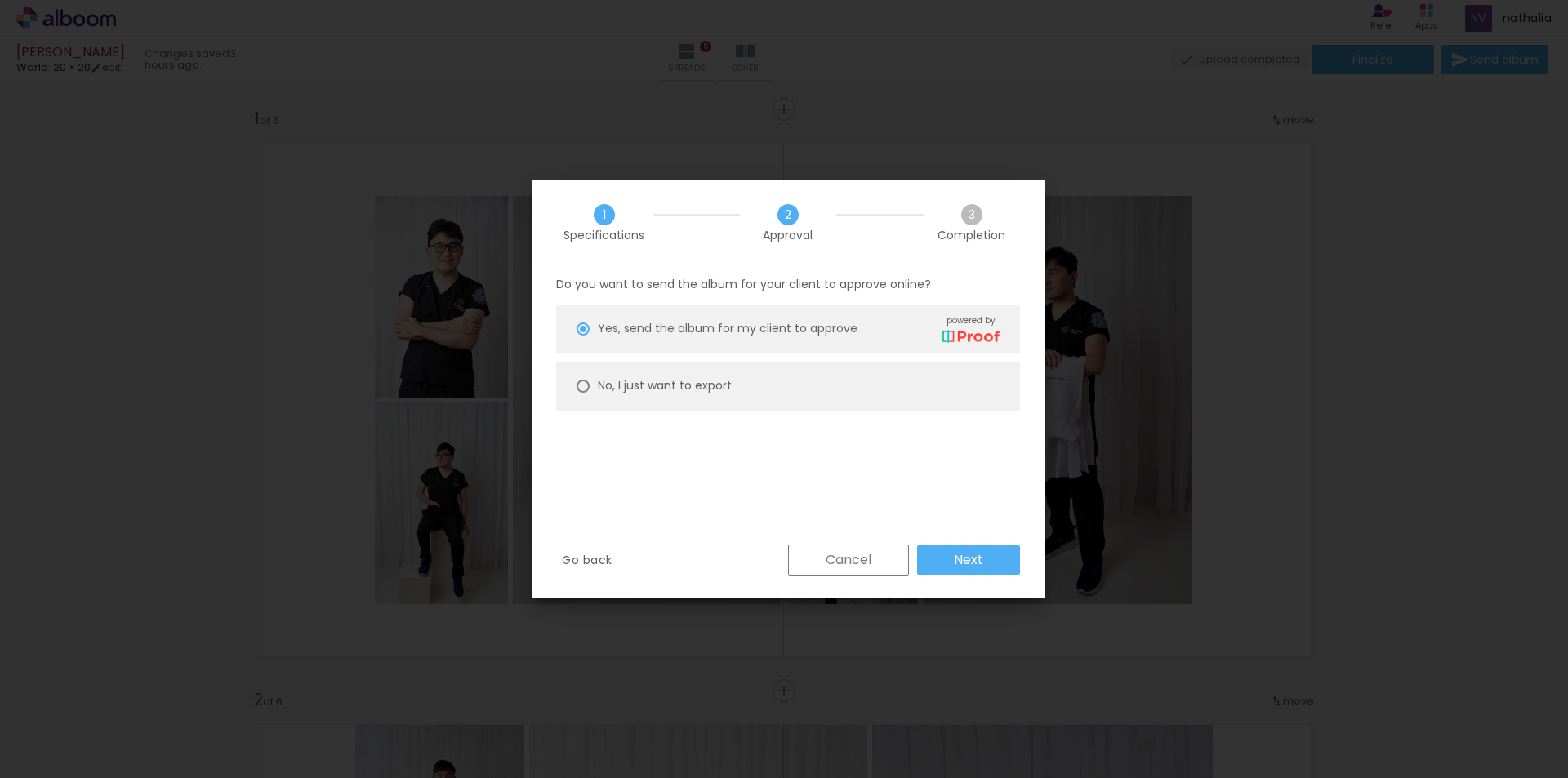
click at [0, 0] on slot "No, I just want to export" at bounding box center [0, 0] width 0 height 0
type paper-radio-button "on"
click at [1000, 556] on paper-button "Next" at bounding box center [968, 560] width 103 height 29
type input "High, 300 DPI"
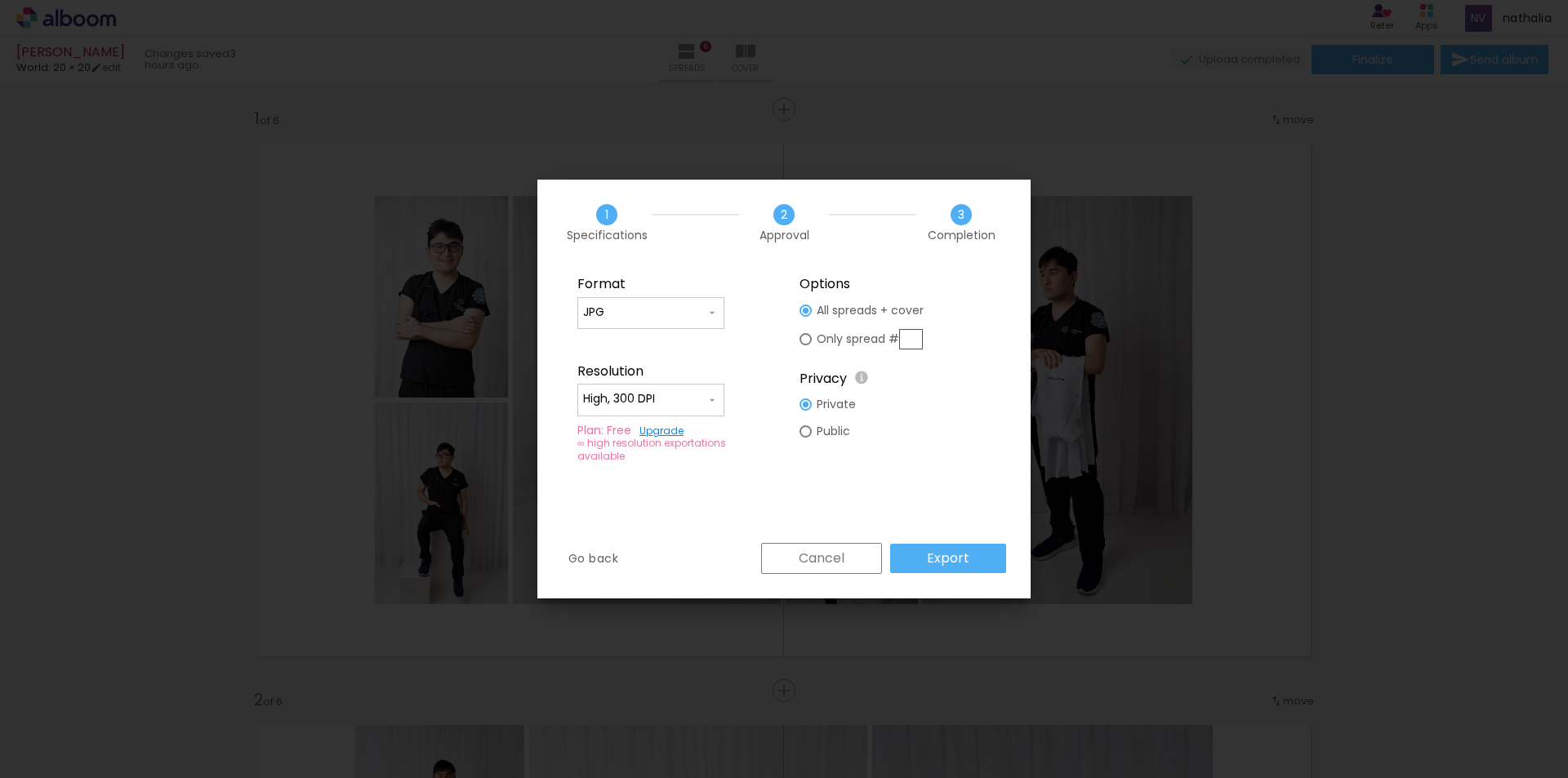
click at [0, 0] on slot "Export" at bounding box center [0, 0] width 0 height 0
